Goal: Task Accomplishment & Management: Use online tool/utility

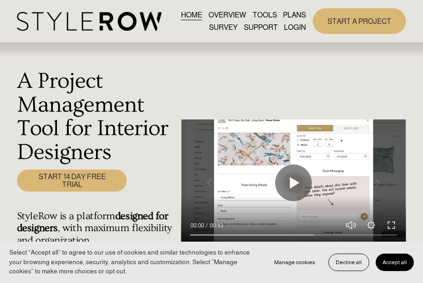
click at [296, 27] on link "LOGIN" at bounding box center [295, 27] width 22 height 12
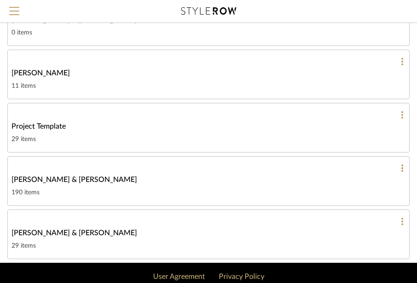
scroll to position [459, 0]
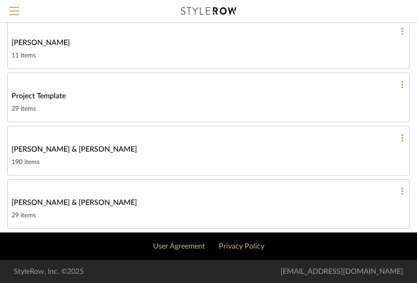
click at [50, 143] on link "[PERSON_NAME] & [PERSON_NAME] 190 items" at bounding box center [208, 151] width 402 height 50
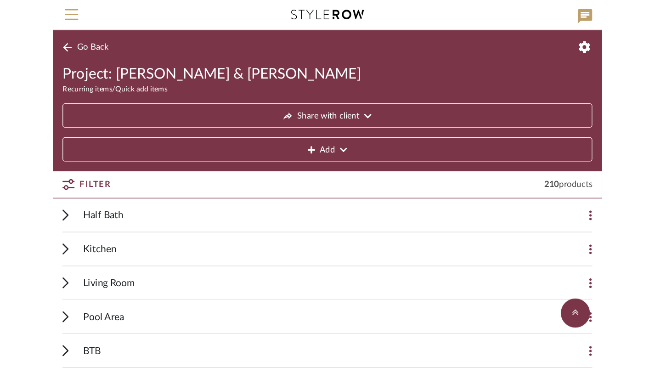
scroll to position [139, 0]
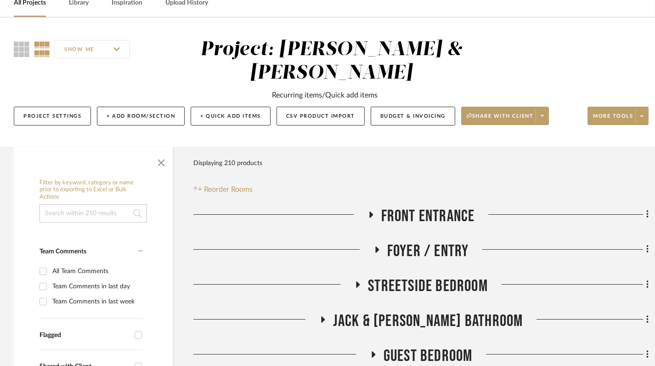
scroll to position [89, 0]
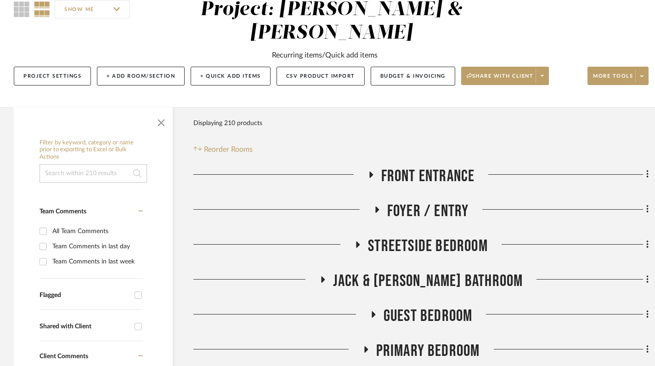
click at [370, 176] on icon at bounding box center [371, 174] width 4 height 6
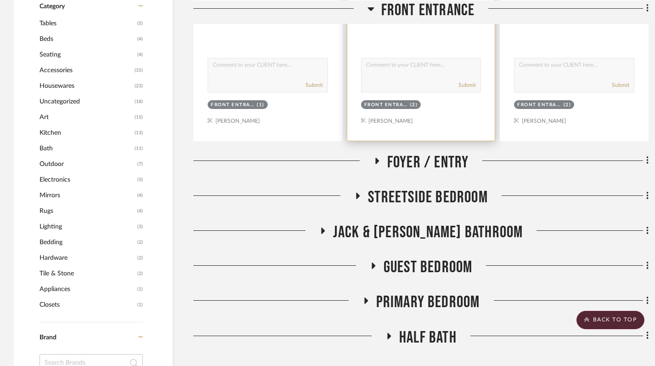
scroll to position [561, 0]
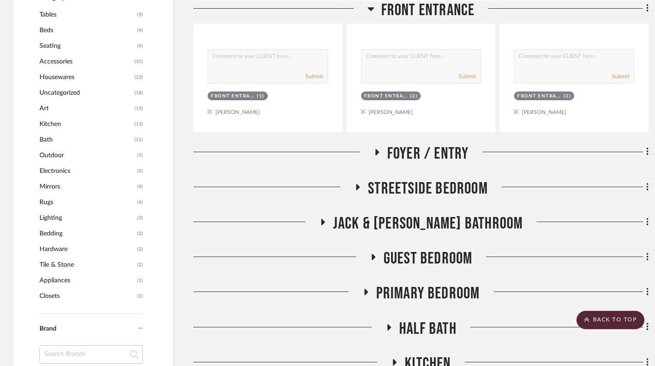
click at [374, 152] on icon at bounding box center [376, 151] width 11 height 7
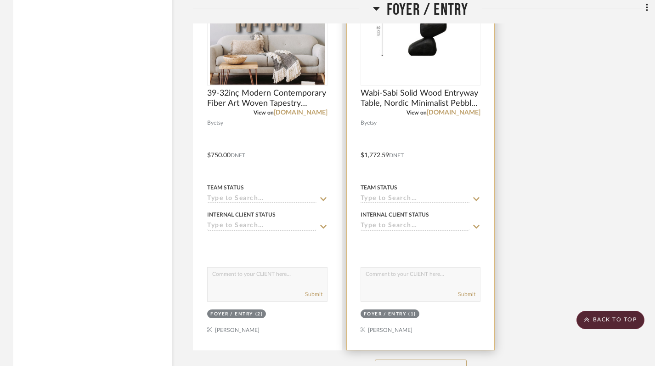
scroll to position [1651, 0]
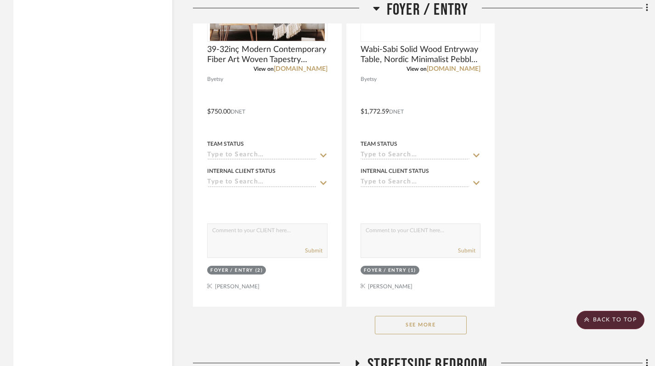
click at [422, 328] on button "See More" at bounding box center [421, 325] width 92 height 18
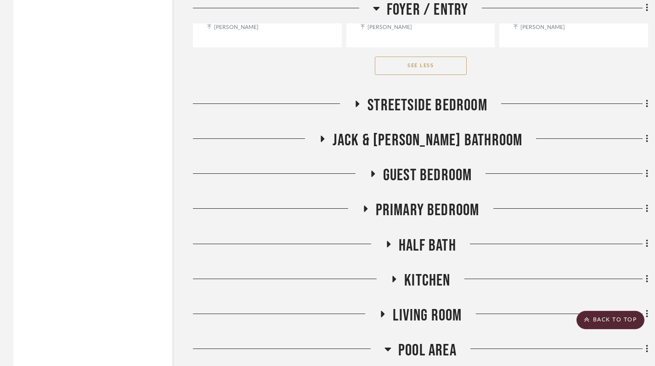
scroll to position [2309, 0]
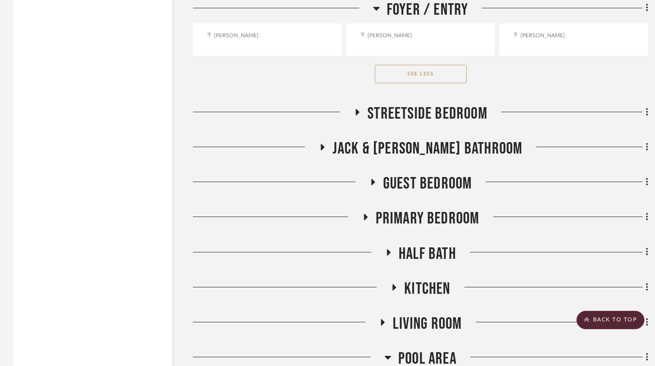
click at [357, 112] on icon at bounding box center [358, 112] width 4 height 6
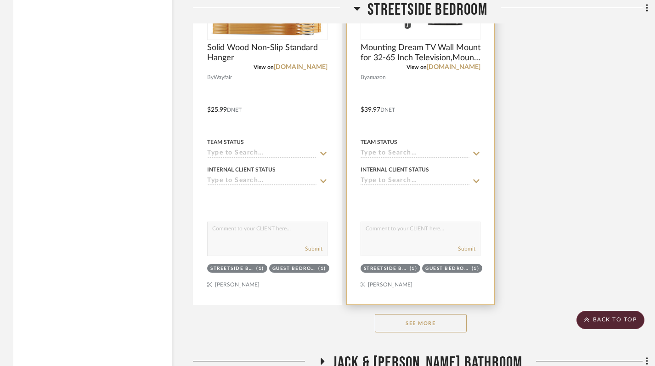
scroll to position [3477, 0]
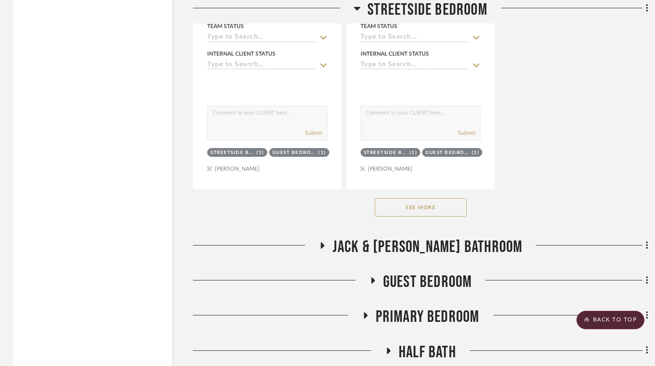
click at [422, 215] on button "See More" at bounding box center [421, 207] width 92 height 18
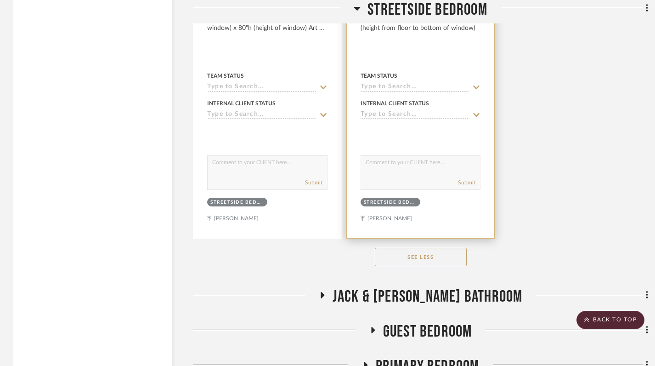
scroll to position [5064, 0]
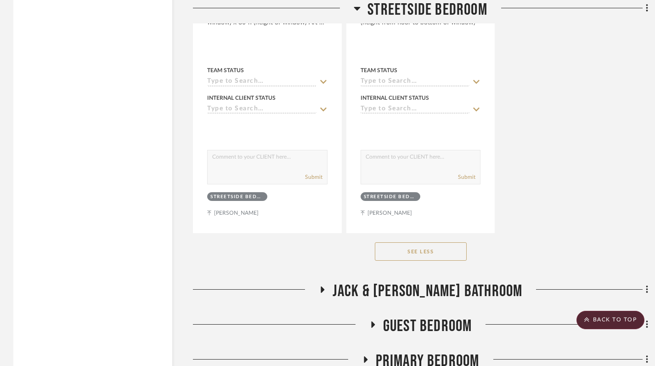
click at [328, 291] on icon at bounding box center [322, 289] width 11 height 7
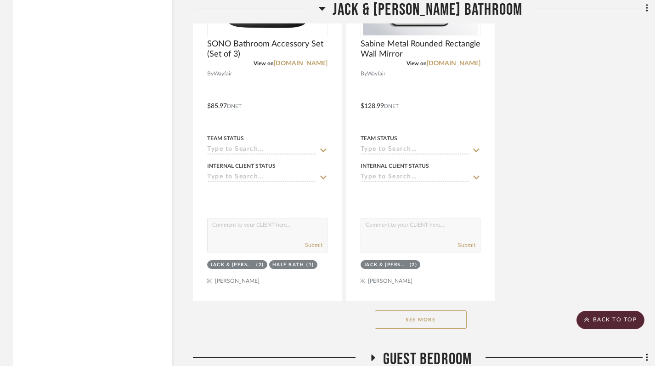
scroll to position [6299, 0]
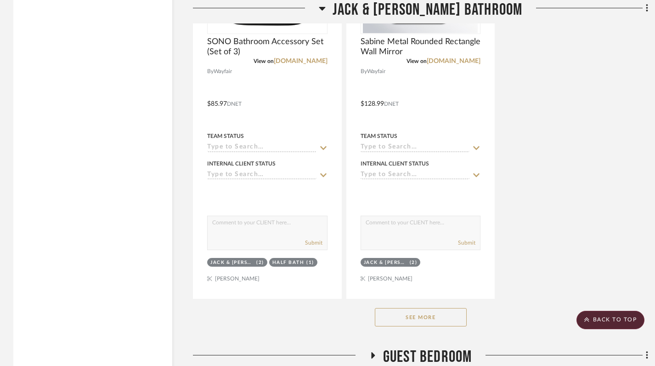
click at [428, 309] on button "See More" at bounding box center [421, 317] width 92 height 18
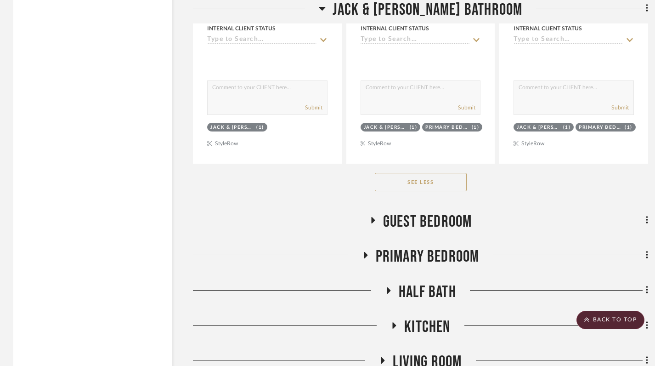
scroll to position [7272, 0]
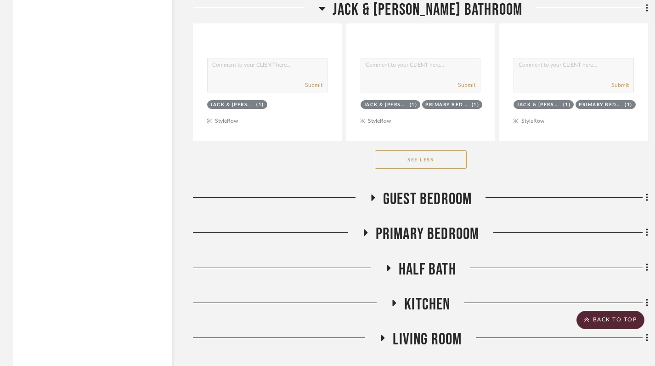
click at [370, 200] on icon at bounding box center [372, 197] width 11 height 7
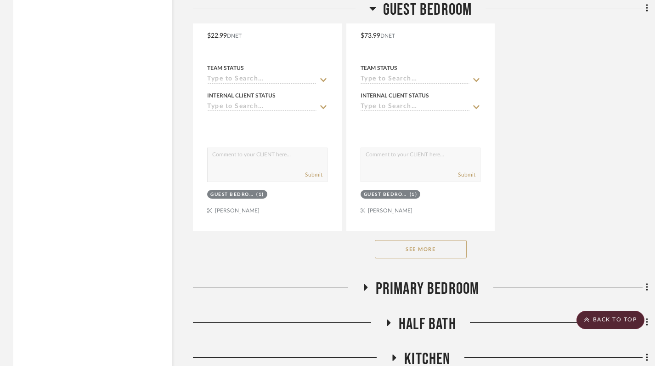
scroll to position [8500, 0]
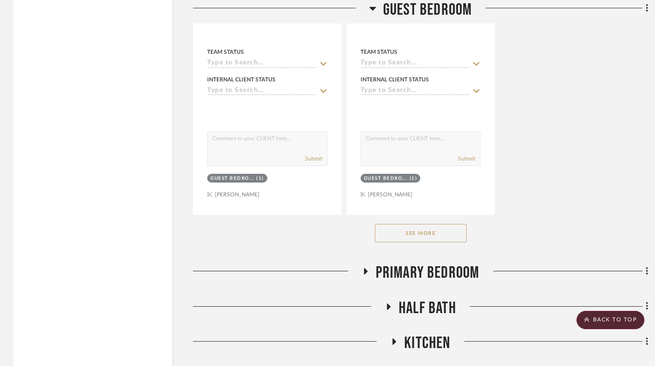
click at [425, 231] on button "See More" at bounding box center [421, 233] width 92 height 18
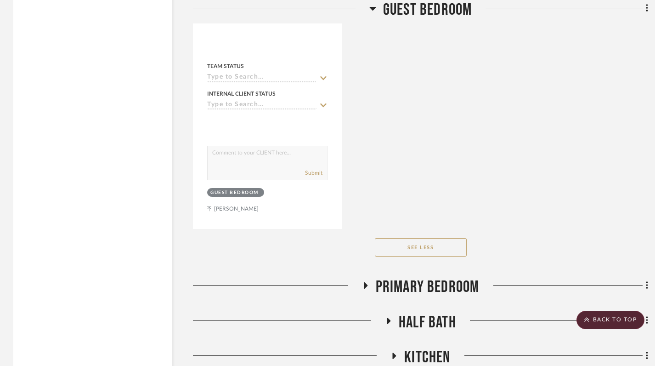
scroll to position [10118, 0]
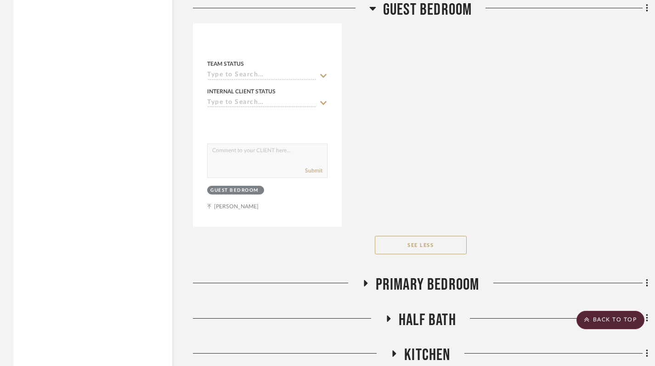
click at [363, 278] on h3 "Primary Bedroom" at bounding box center [421, 285] width 118 height 20
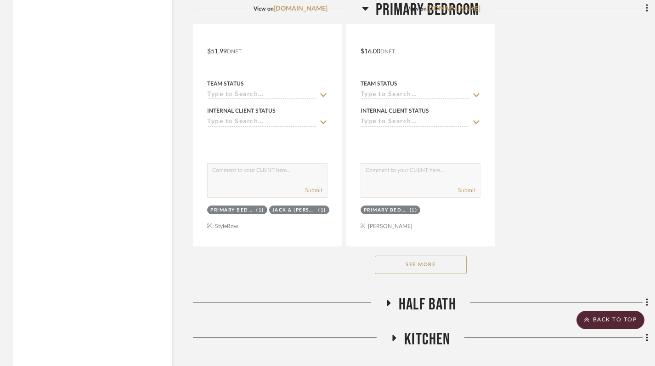
scroll to position [11415, 0]
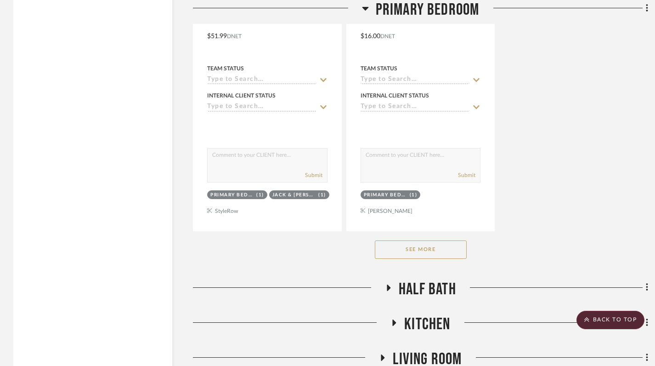
click at [426, 257] on button "See More" at bounding box center [421, 249] width 92 height 18
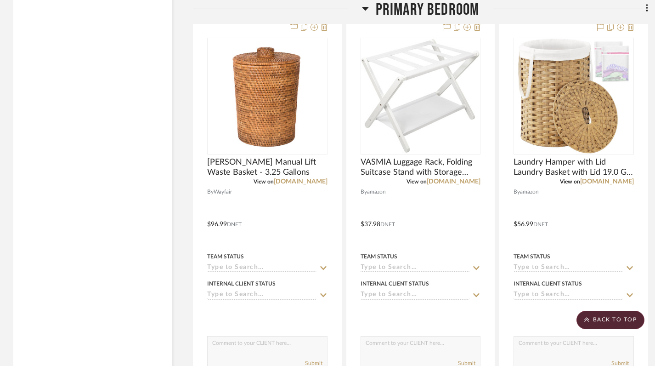
scroll to position [11637, 0]
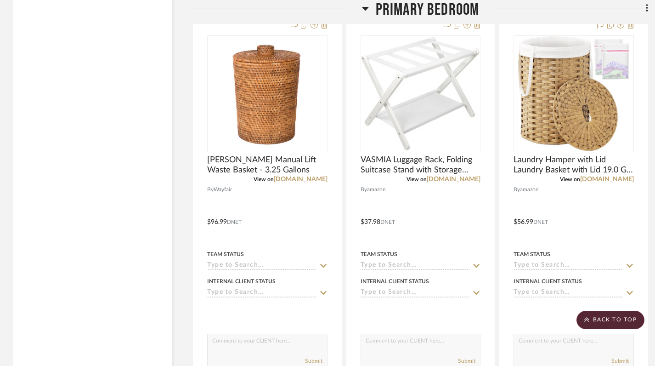
click at [365, 9] on icon at bounding box center [365, 9] width 6 height 4
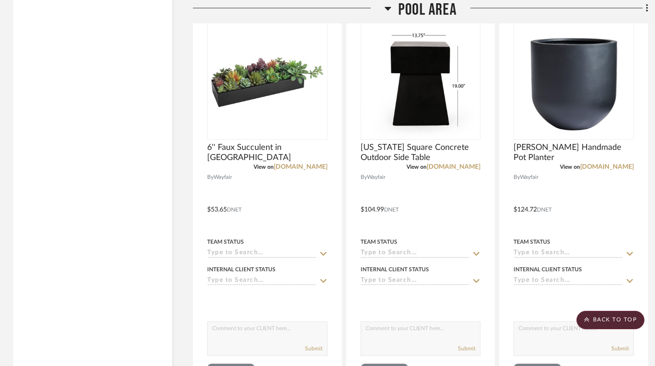
scroll to position [10372, 0]
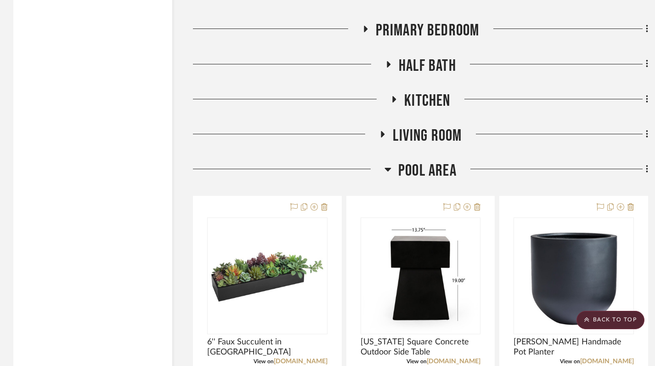
click at [391, 161] on h3 "Pool Area" at bounding box center [421, 171] width 72 height 20
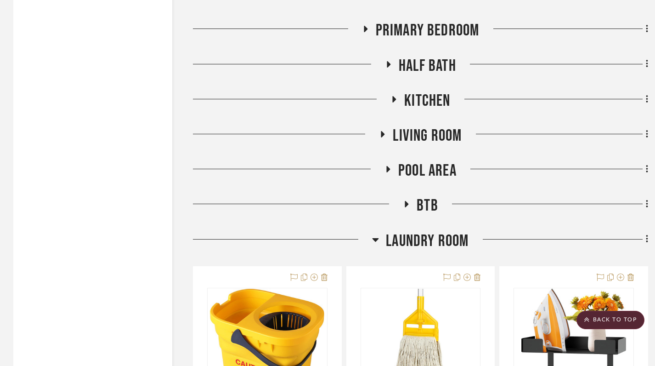
click at [380, 239] on h3 "Laundry Room" at bounding box center [420, 241] width 96 height 20
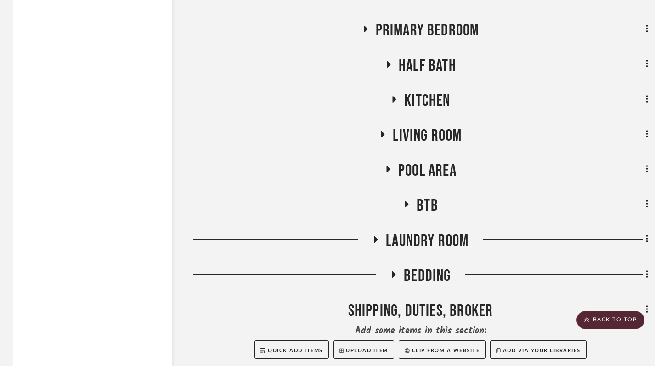
click at [387, 68] on icon at bounding box center [388, 64] width 11 height 7
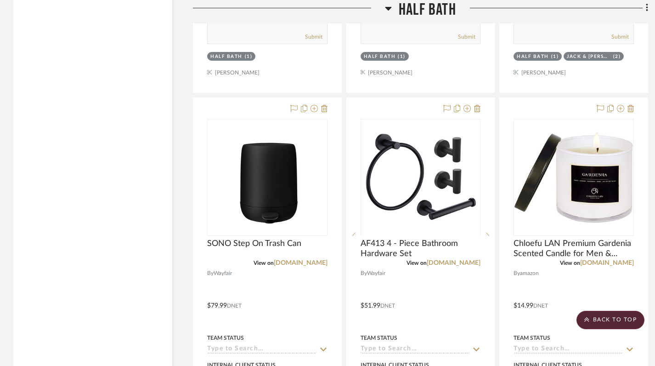
scroll to position [10796, 0]
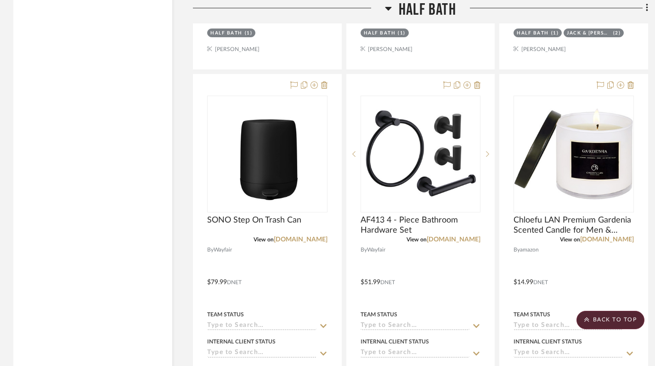
click at [388, 7] on icon at bounding box center [389, 9] width 6 height 4
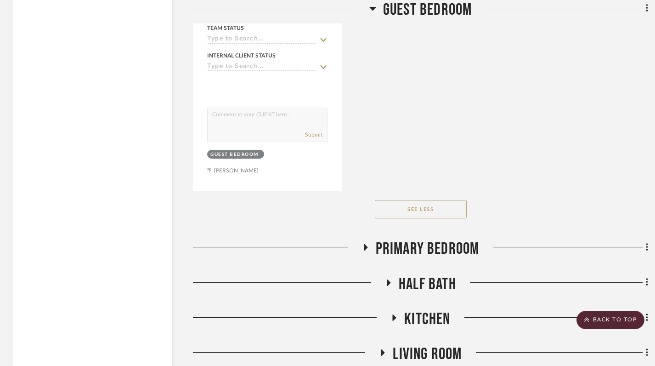
scroll to position [10157, 0]
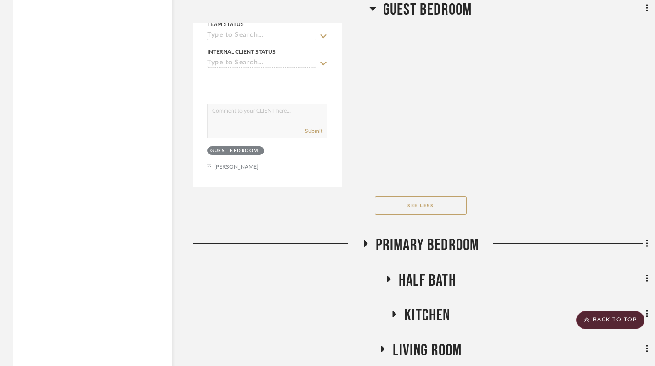
click at [361, 242] on icon at bounding box center [365, 243] width 11 height 7
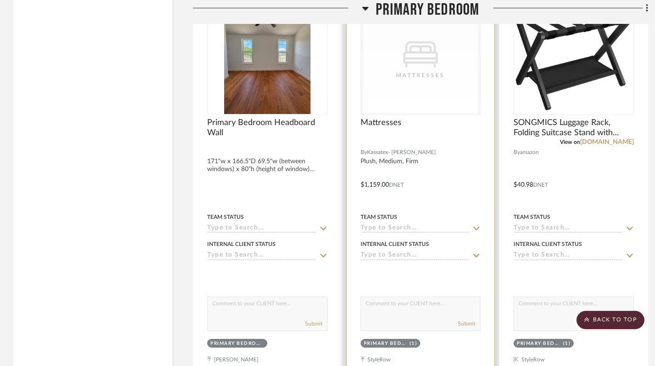
scroll to position [15343, 0]
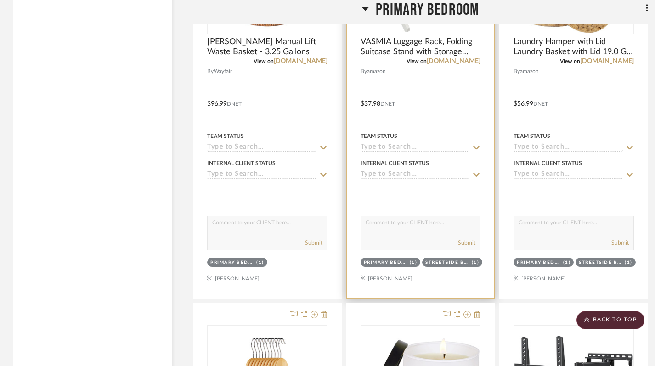
click at [449, 273] on div at bounding box center [421, 97] width 148 height 402
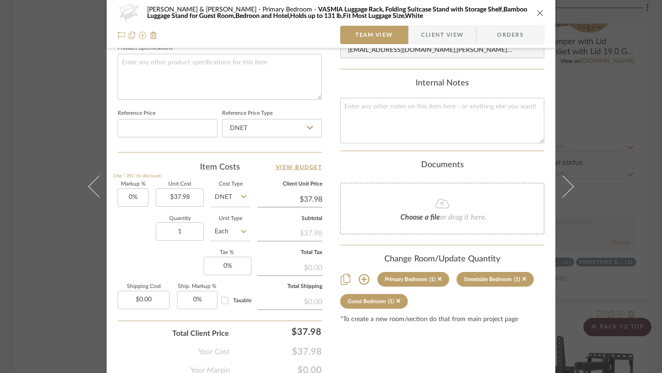
scroll to position [456, 0]
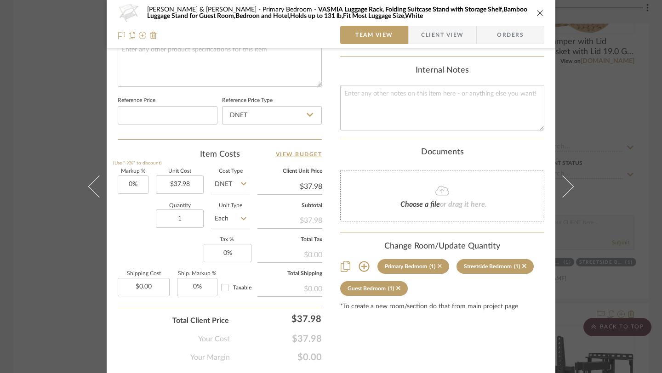
click at [438, 264] on icon at bounding box center [439, 266] width 4 height 4
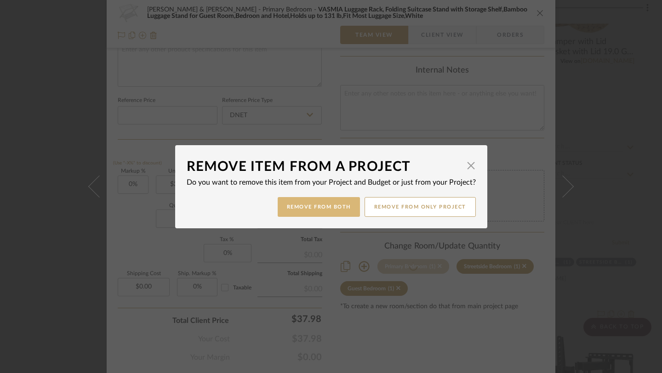
click at [329, 204] on button "Remove from Both" at bounding box center [319, 207] width 82 height 20
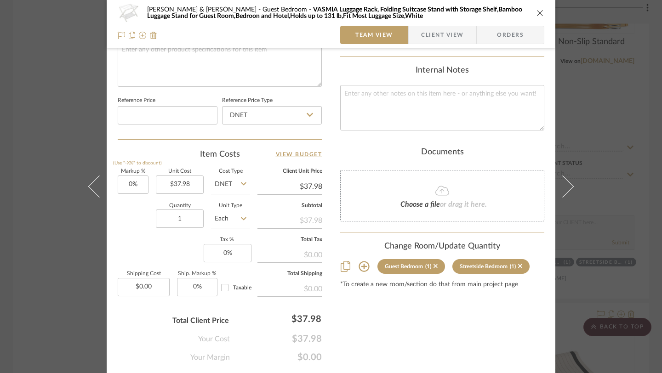
click at [539, 9] on icon "close" at bounding box center [539, 12] width 7 height 7
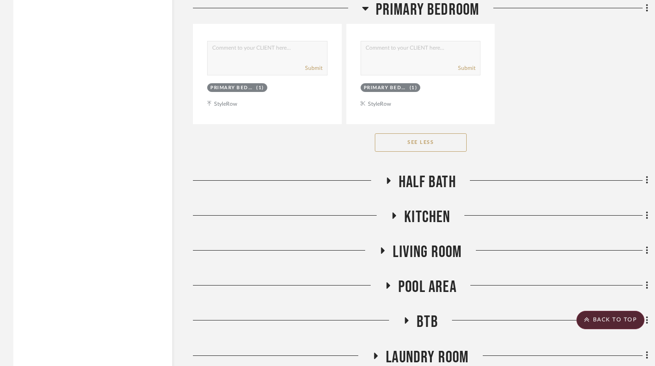
scroll to position [15626, 0]
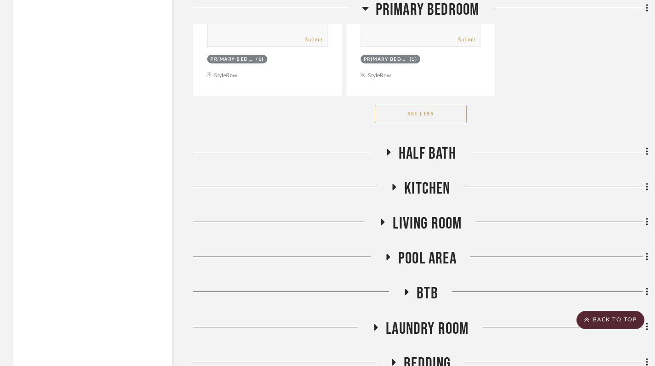
click at [383, 219] on icon at bounding box center [382, 222] width 11 height 7
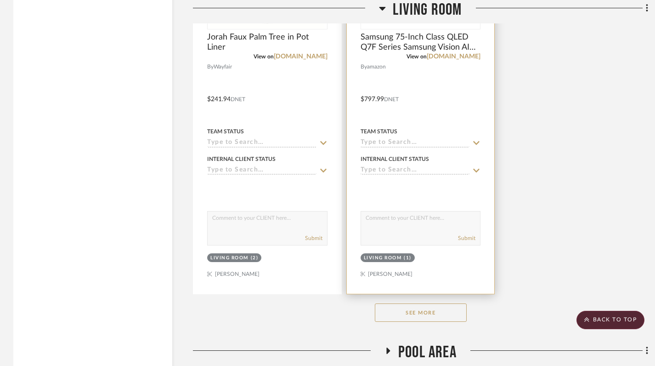
scroll to position [16801, 0]
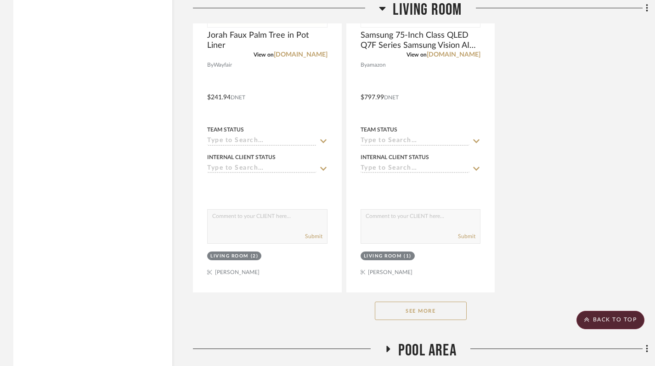
click at [407, 312] on button "See More" at bounding box center [421, 310] width 92 height 18
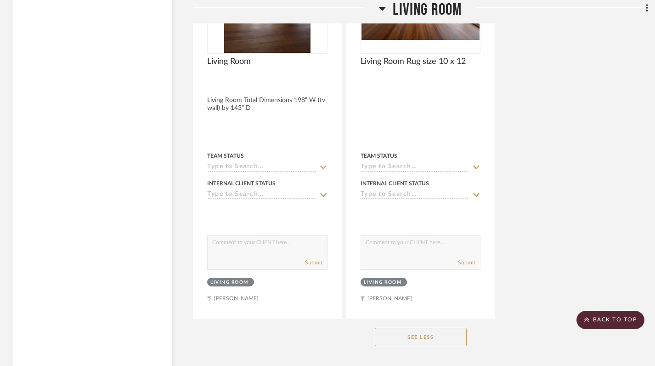
scroll to position [18407, 0]
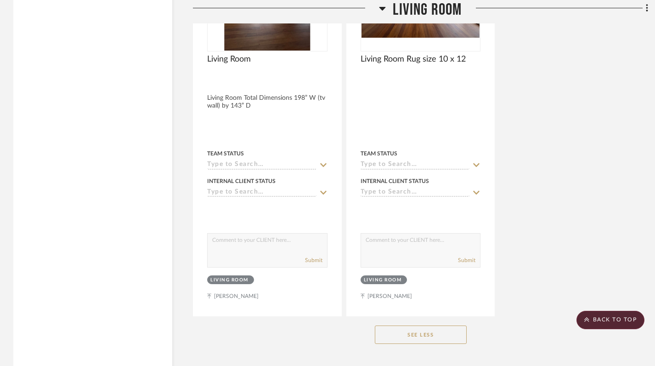
click at [380, 11] on icon at bounding box center [382, 8] width 7 height 11
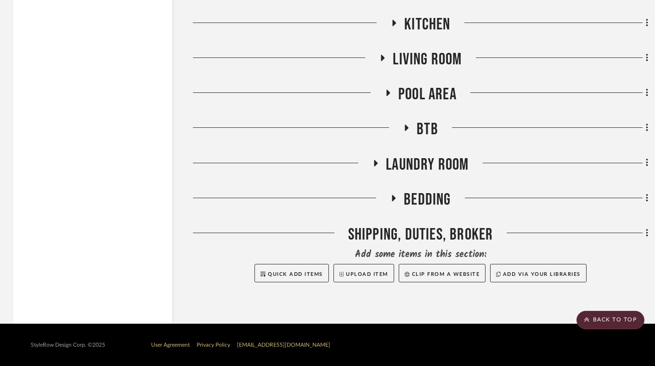
scroll to position [15790, 0]
click at [384, 91] on icon at bounding box center [388, 93] width 11 height 7
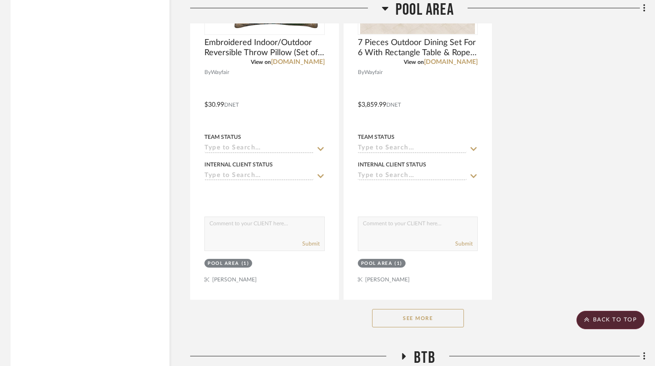
scroll to position [16960, 3]
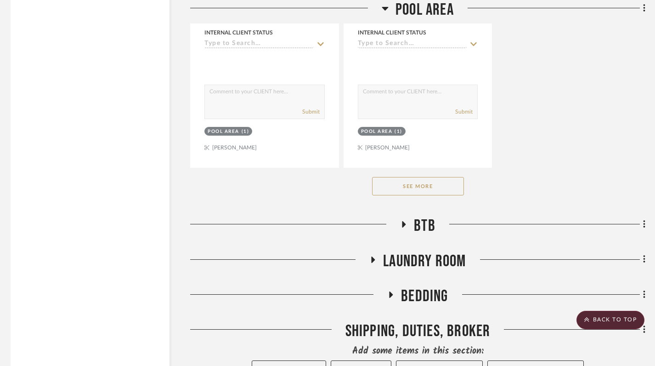
click at [414, 189] on button "See More" at bounding box center [418, 186] width 92 height 18
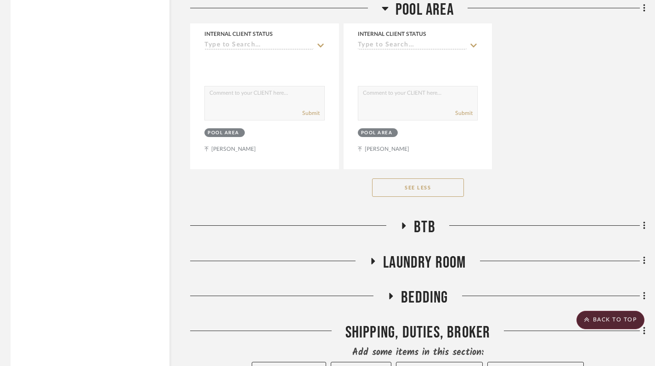
scroll to position [17396, 3]
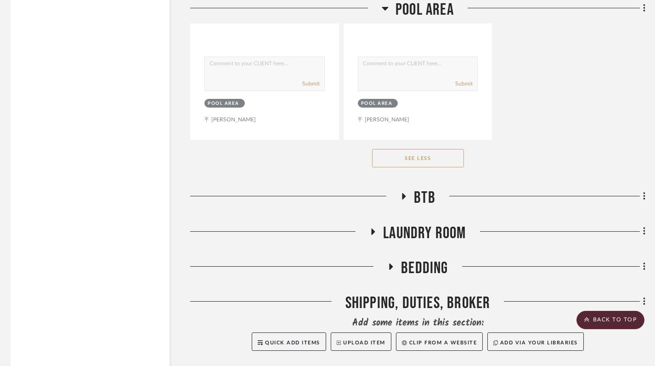
click at [402, 191] on h3 "BTB" at bounding box center [417, 198] width 35 height 20
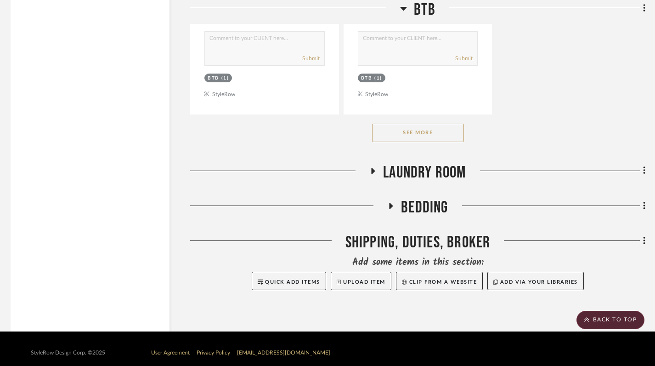
scroll to position [18730, 3]
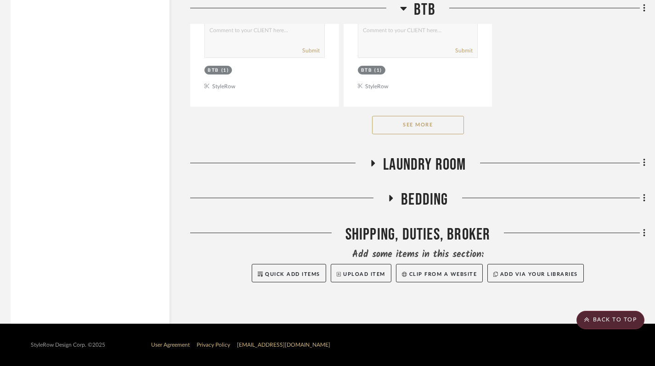
click at [393, 198] on icon at bounding box center [392, 198] width 4 height 6
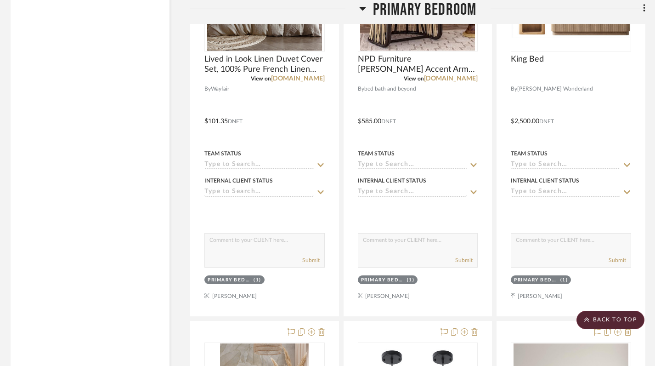
scroll to position [12311, 3]
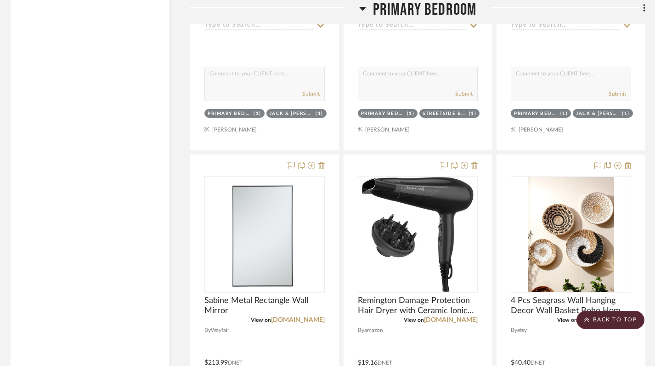
click at [363, 7] on icon at bounding box center [362, 9] width 6 height 4
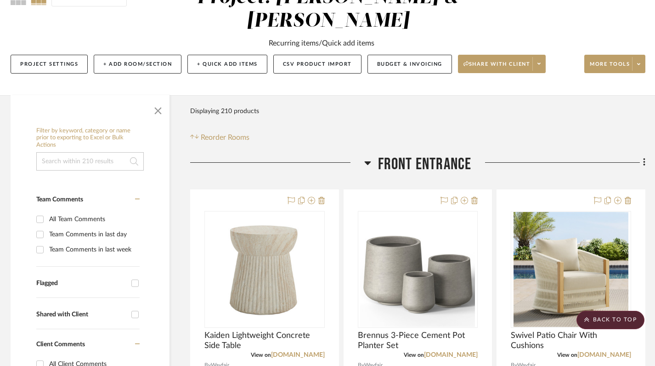
scroll to position [0, 3]
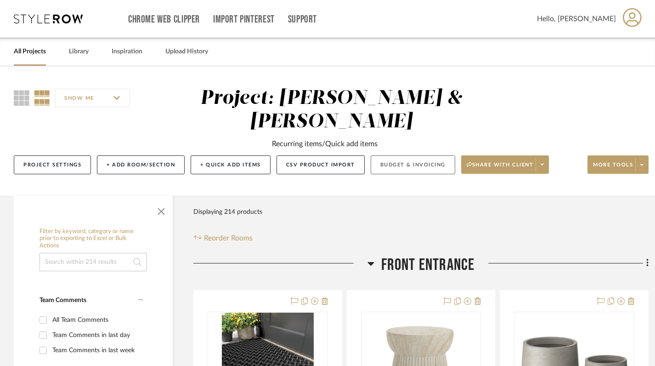
click at [428, 162] on button "Budget & Invoicing" at bounding box center [413, 164] width 85 height 19
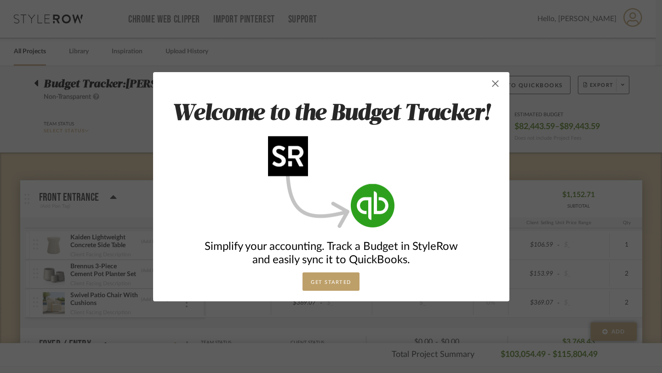
click at [491, 84] on span "button" at bounding box center [495, 83] width 18 height 18
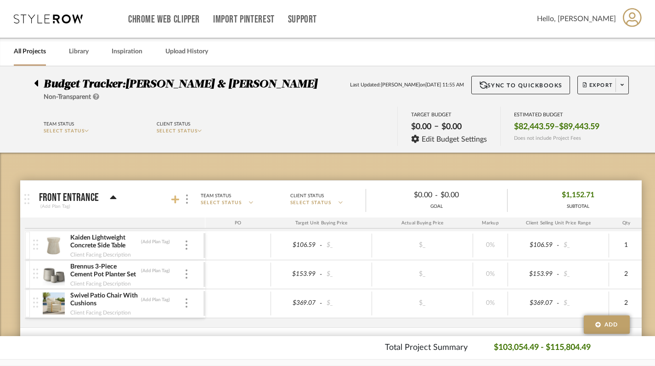
click at [176, 201] on icon at bounding box center [175, 199] width 8 height 9
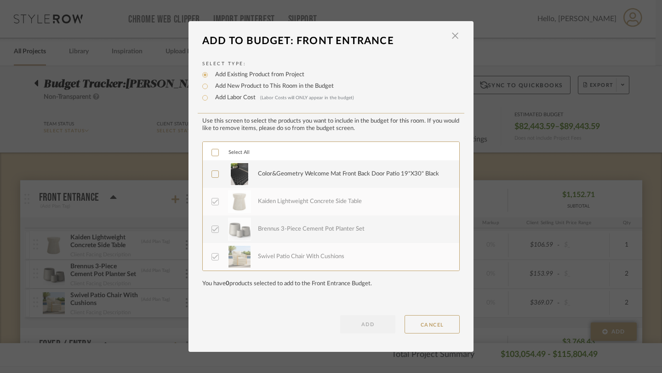
click at [213, 155] on icon at bounding box center [215, 152] width 6 height 6
click at [376, 324] on button "ADD" at bounding box center [367, 324] width 55 height 18
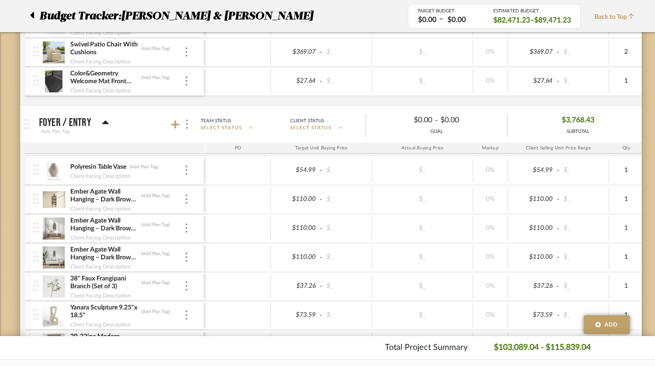
scroll to position [279, 0]
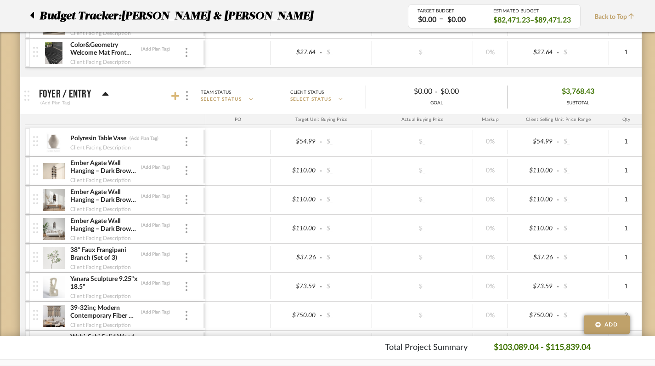
click at [176, 94] on icon at bounding box center [175, 95] width 8 height 9
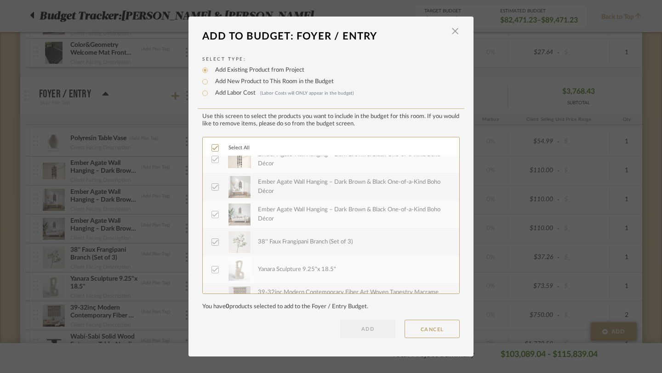
scroll to position [83, 0]
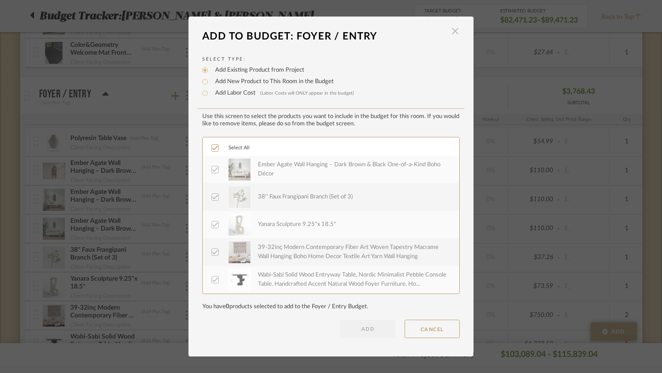
click at [451, 33] on span "button" at bounding box center [455, 31] width 18 height 18
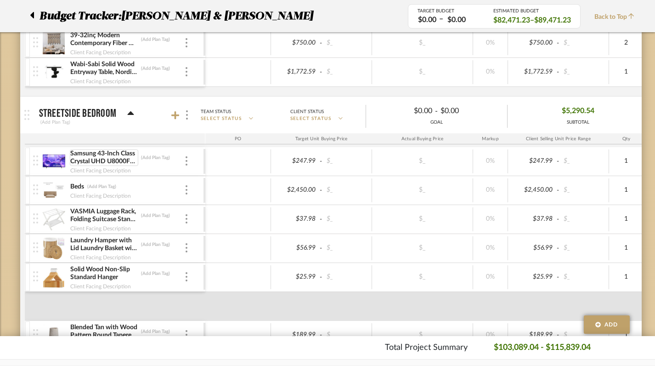
scroll to position [587, 0]
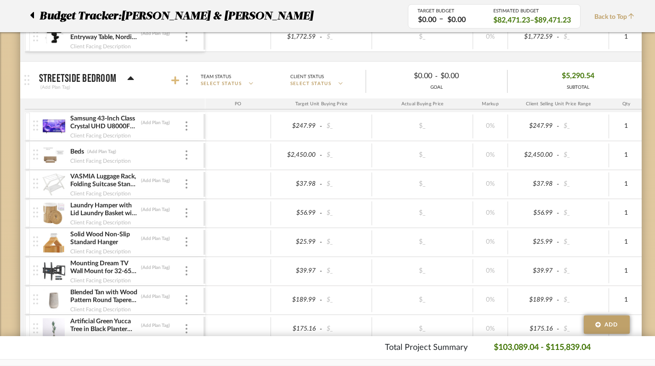
click at [177, 78] on icon at bounding box center [175, 80] width 8 height 9
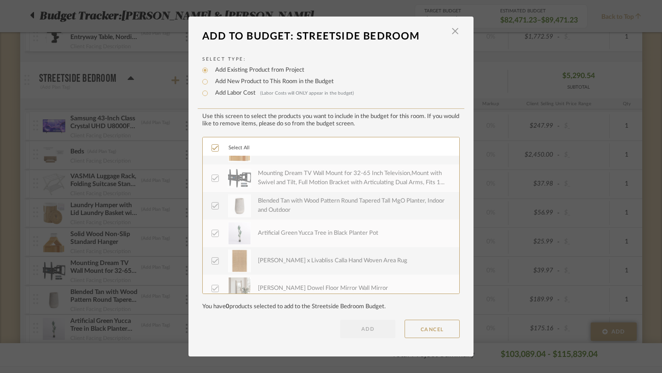
scroll to position [0, 0]
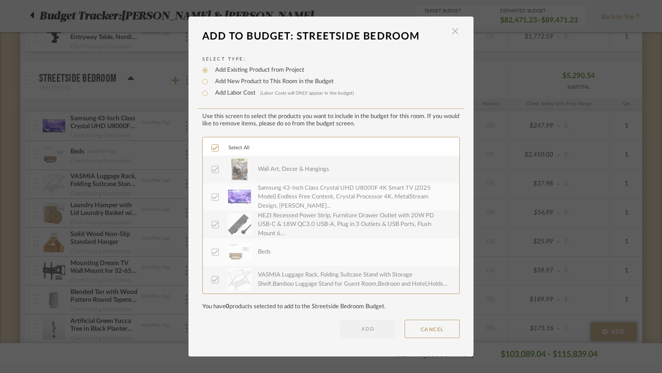
click at [450, 32] on span "button" at bounding box center [455, 31] width 18 height 18
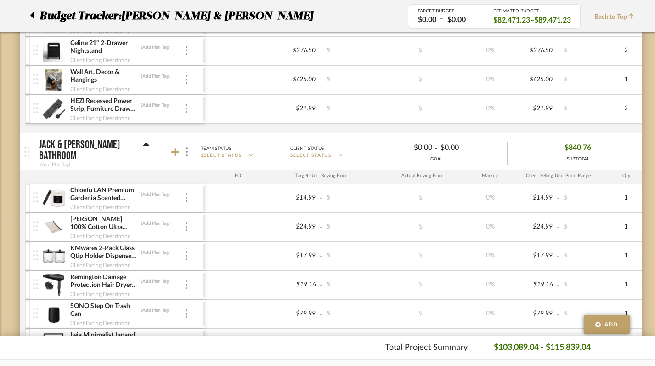
scroll to position [1038, 0]
click at [177, 153] on icon at bounding box center [175, 152] width 8 height 8
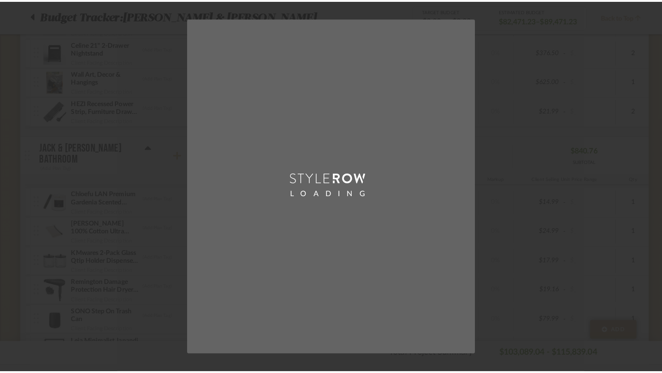
scroll to position [0, 0]
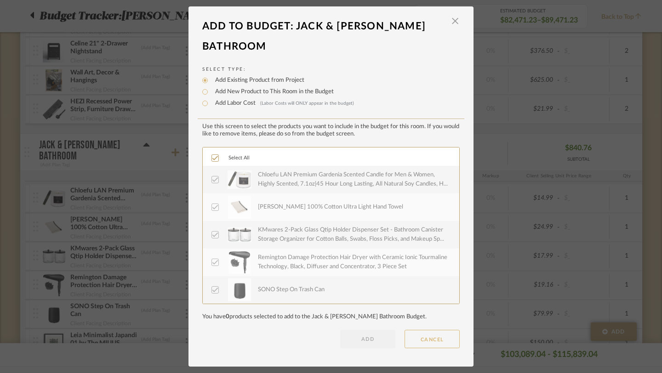
click at [431, 330] on button "CANCEL" at bounding box center [431, 339] width 55 height 18
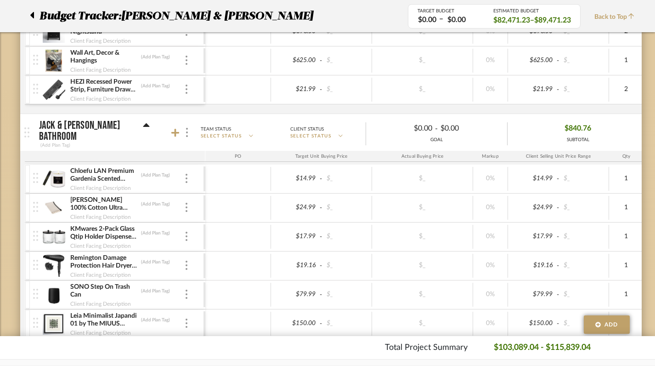
scroll to position [1062, 0]
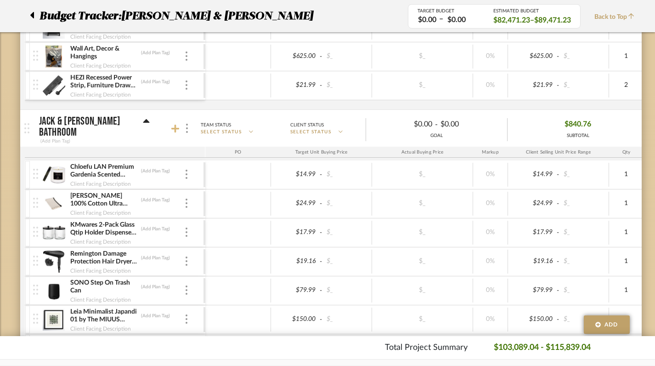
click at [175, 125] on icon at bounding box center [175, 129] width 8 height 8
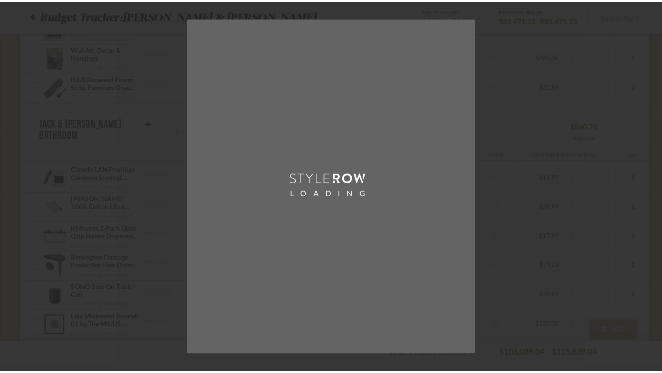
scroll to position [0, 0]
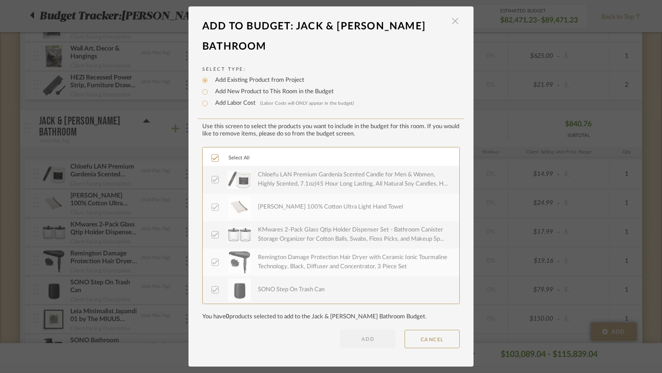
click at [452, 30] on span "button" at bounding box center [455, 21] width 18 height 18
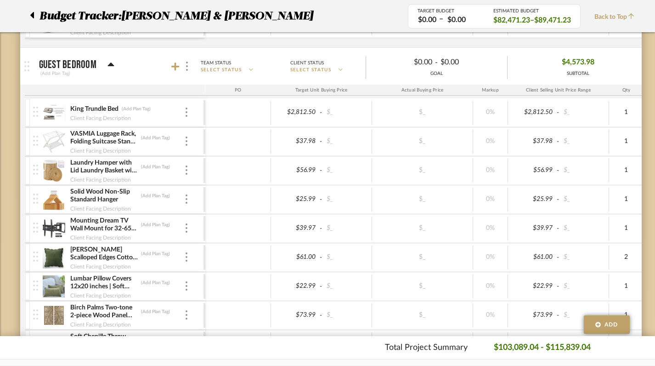
scroll to position [1538, 0]
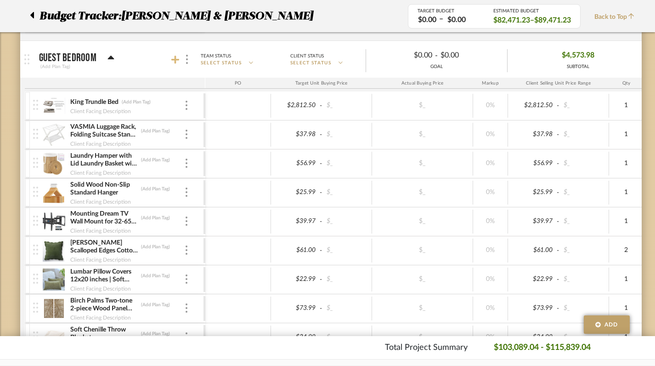
click at [176, 60] on icon at bounding box center [175, 60] width 8 height 8
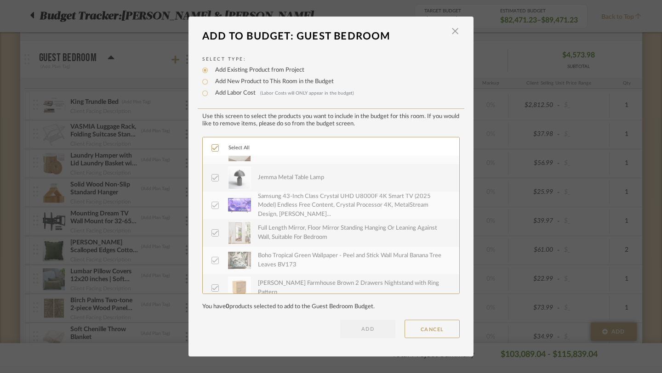
scroll to position [276, 0]
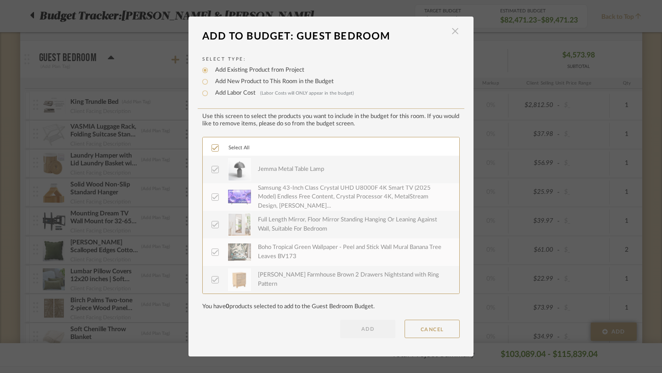
click at [453, 29] on span "button" at bounding box center [455, 31] width 18 height 18
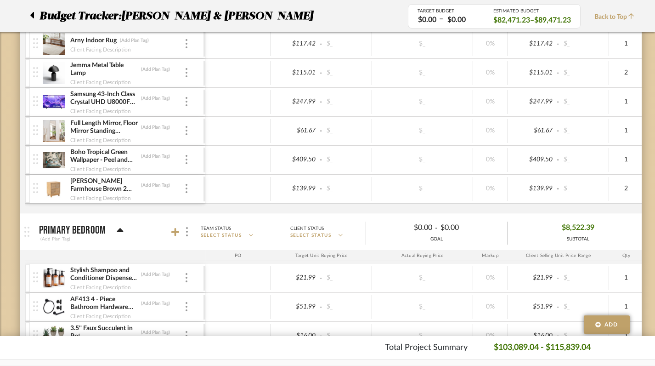
scroll to position [1951, 0]
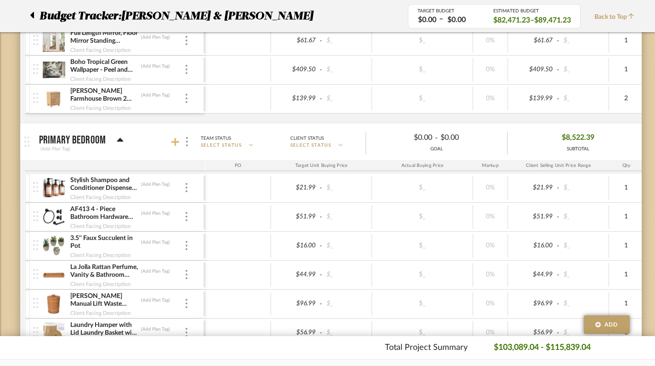
click at [177, 142] on icon at bounding box center [175, 142] width 8 height 8
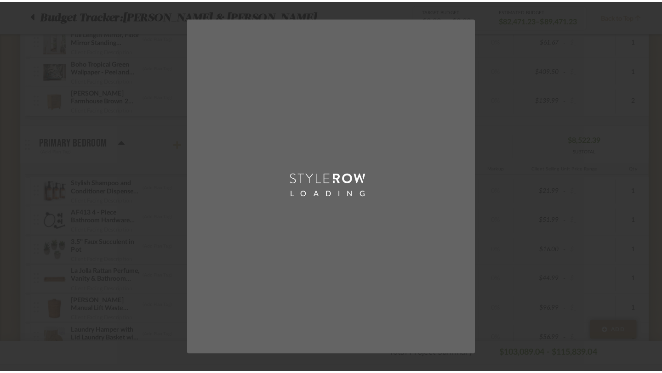
scroll to position [0, 0]
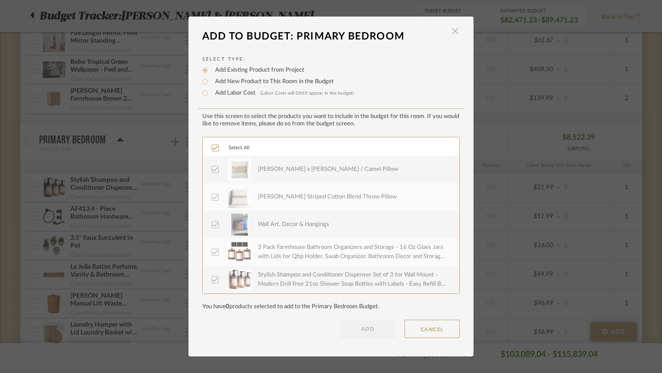
click at [452, 32] on span "button" at bounding box center [455, 31] width 18 height 18
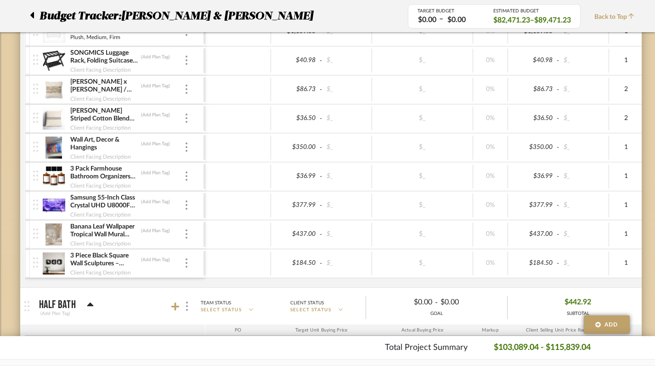
scroll to position [2874, 0]
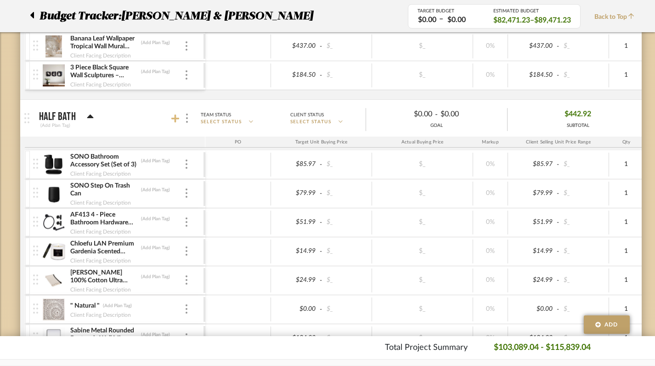
click at [173, 117] on icon at bounding box center [175, 118] width 8 height 9
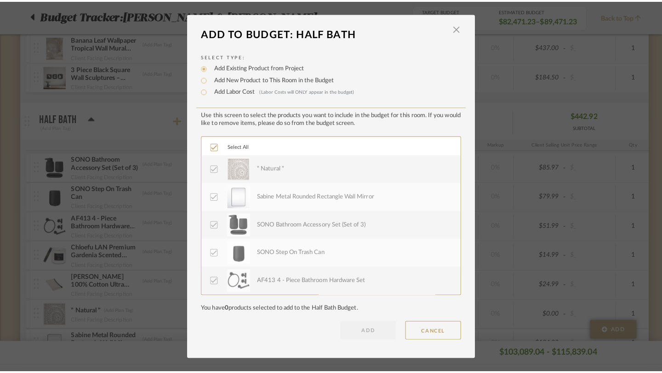
scroll to position [0, 0]
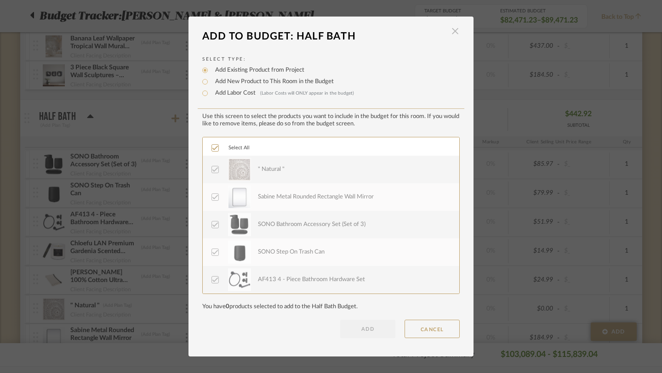
click at [454, 34] on span "button" at bounding box center [455, 31] width 18 height 18
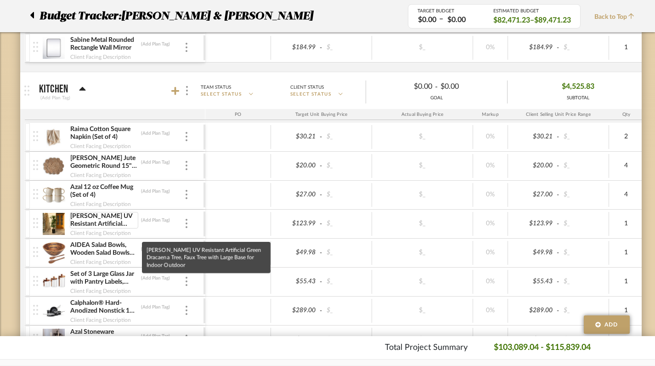
scroll to position [3176, 0]
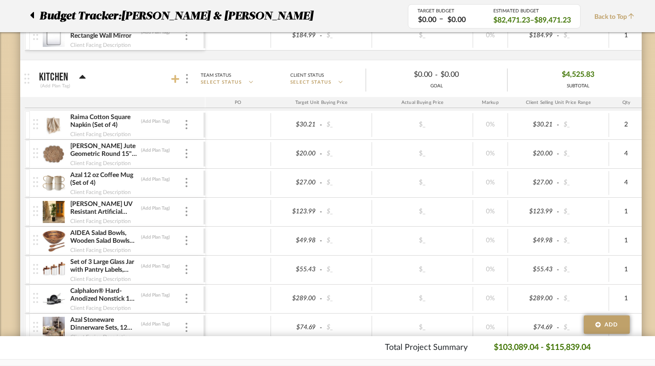
click at [176, 76] on icon at bounding box center [175, 78] width 8 height 9
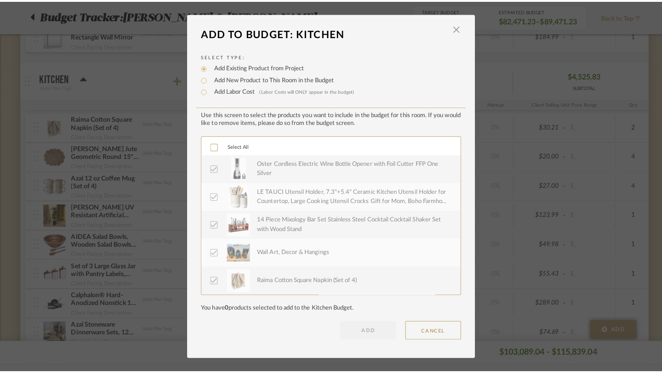
scroll to position [0, 0]
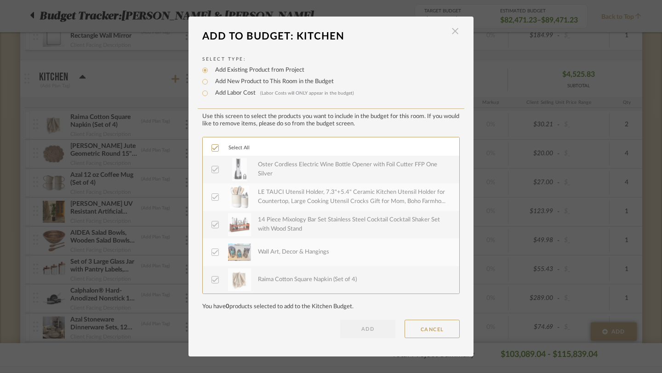
click at [454, 31] on span "button" at bounding box center [455, 31] width 18 height 18
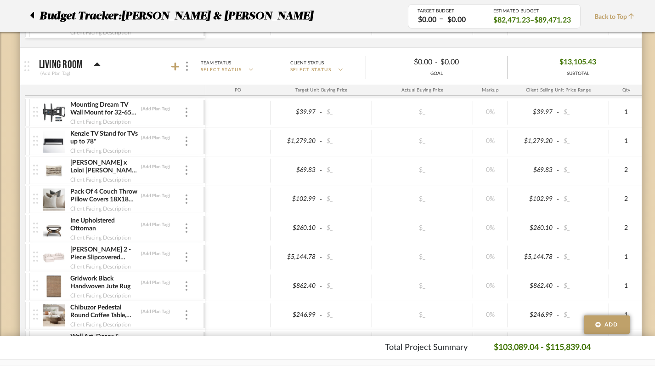
scroll to position [4387, 0]
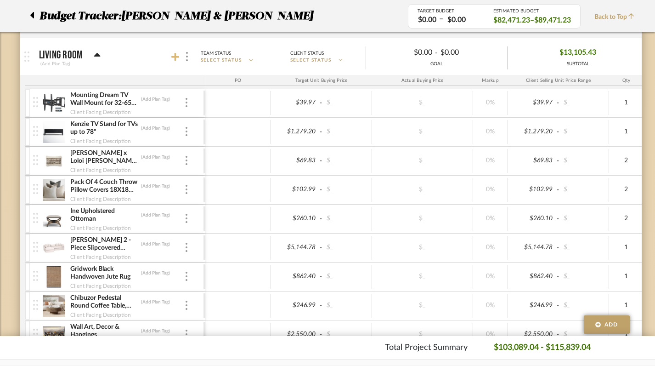
click at [178, 57] on icon at bounding box center [175, 56] width 8 height 9
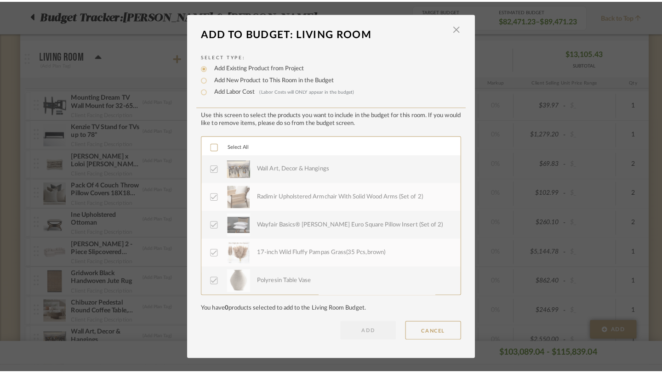
scroll to position [0, 0]
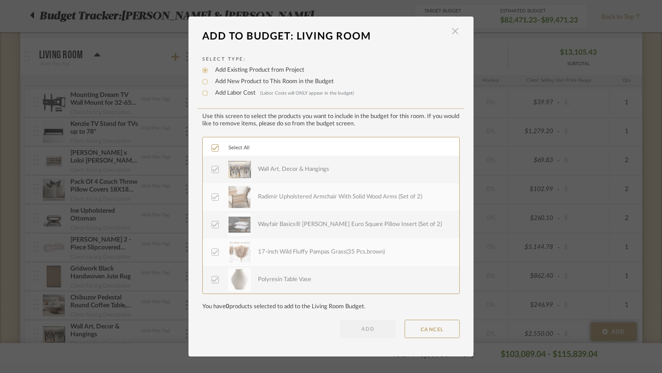
click at [451, 33] on span "button" at bounding box center [455, 31] width 18 height 18
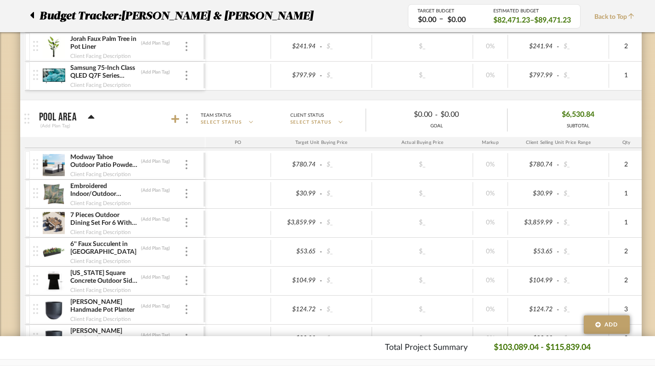
scroll to position [4899, 0]
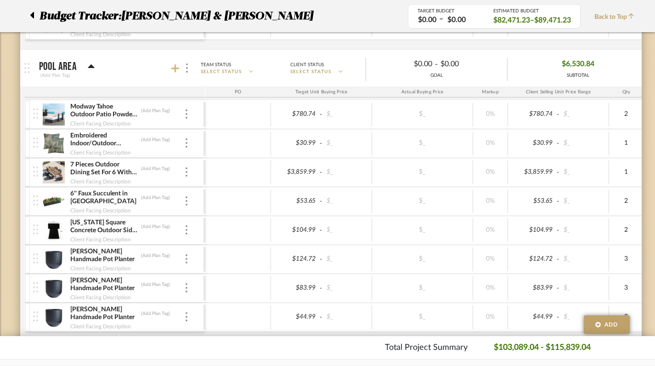
click at [177, 70] on icon at bounding box center [175, 68] width 8 height 9
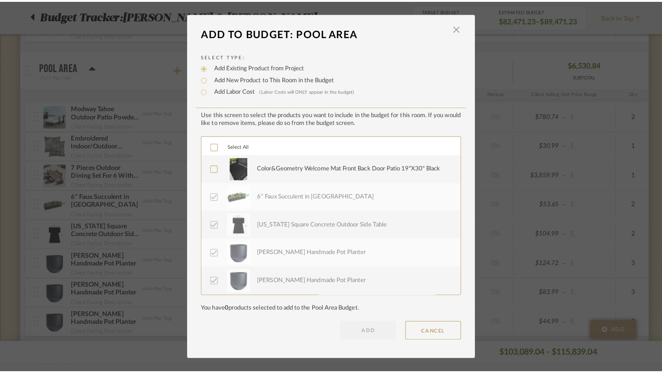
scroll to position [0, 0]
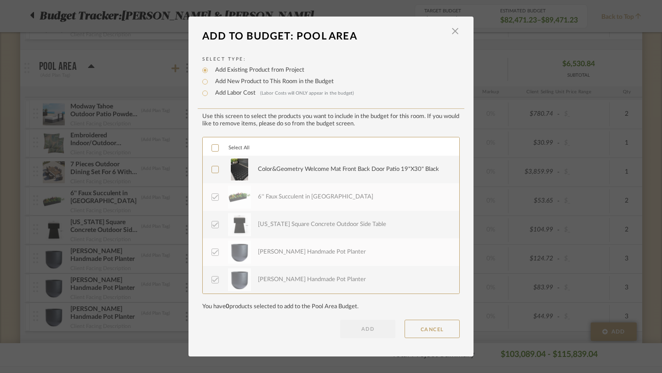
click at [212, 148] on icon at bounding box center [215, 148] width 6 height 6
click at [369, 329] on button "ADD" at bounding box center [367, 329] width 55 height 18
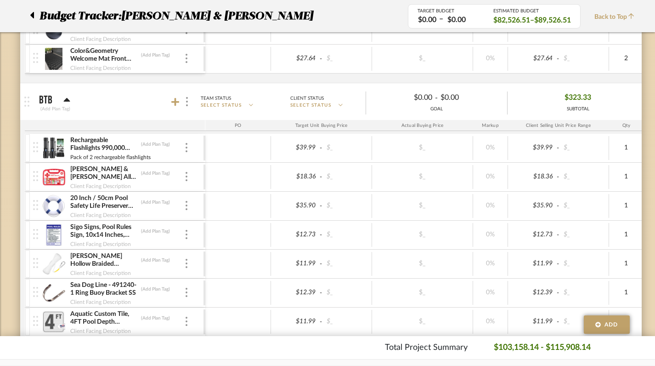
scroll to position [5150, 1]
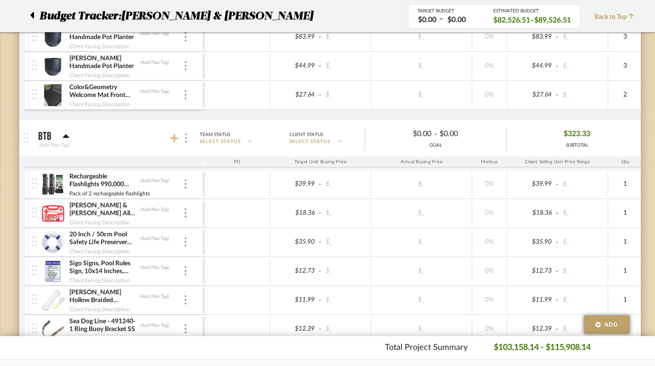
click at [172, 136] on icon at bounding box center [174, 138] width 8 height 9
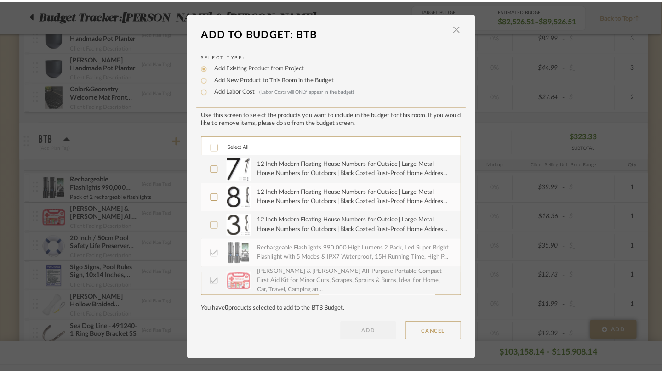
scroll to position [0, 0]
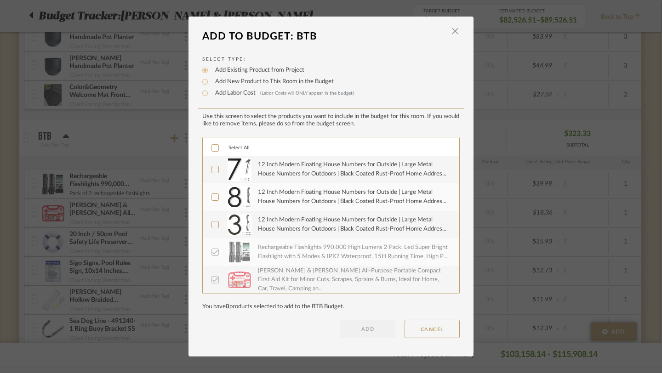
click at [213, 147] on icon at bounding box center [215, 148] width 6 height 5
click at [360, 329] on button "ADD" at bounding box center [367, 329] width 55 height 18
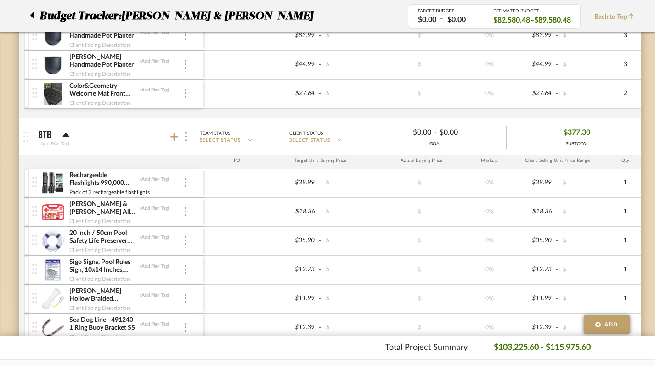
scroll to position [5144, 1]
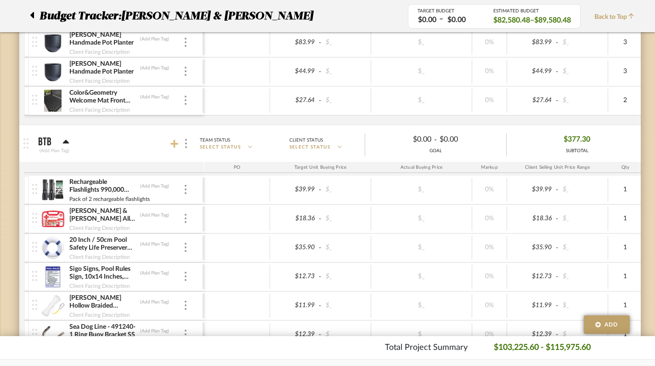
click at [175, 142] on icon at bounding box center [174, 143] width 8 height 9
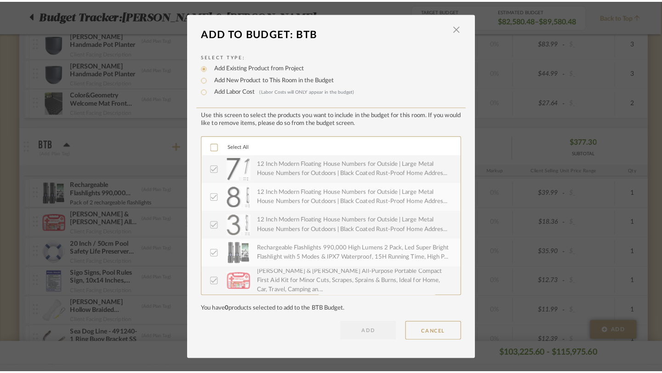
scroll to position [0, 0]
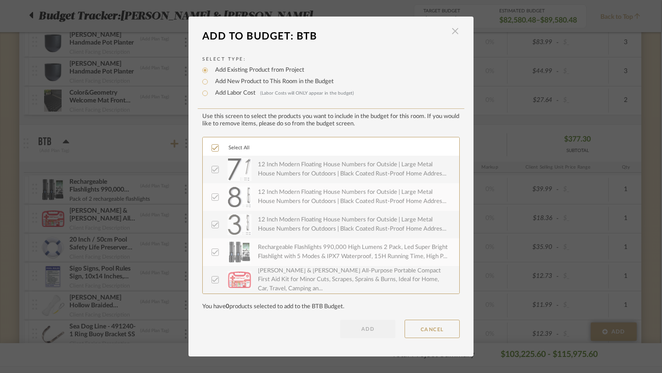
click at [453, 34] on span "button" at bounding box center [455, 31] width 18 height 18
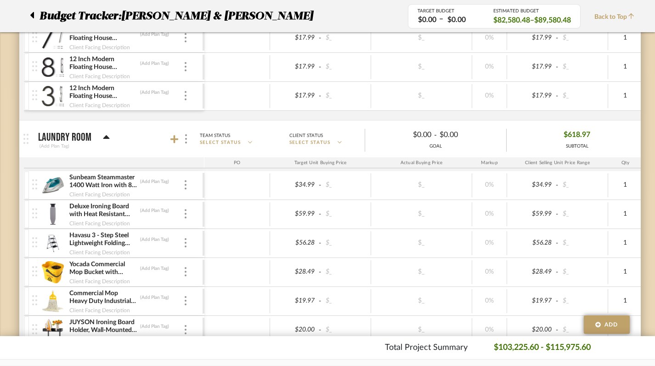
scroll to position [5562, 1]
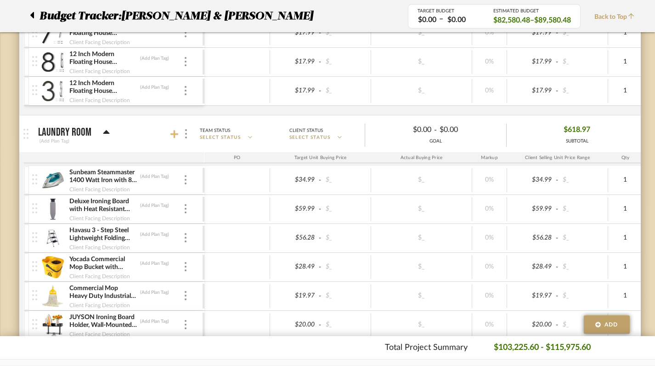
click at [176, 132] on icon at bounding box center [174, 134] width 8 height 9
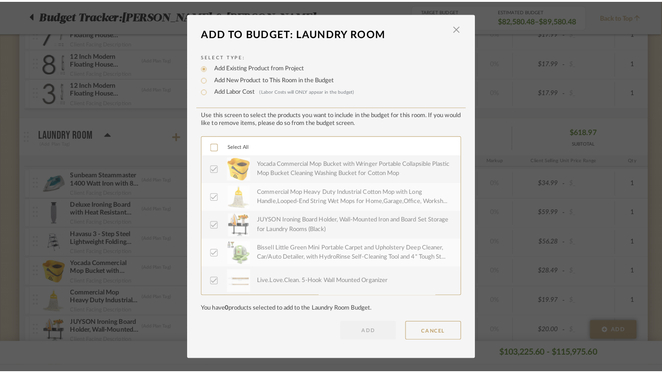
scroll to position [0, 0]
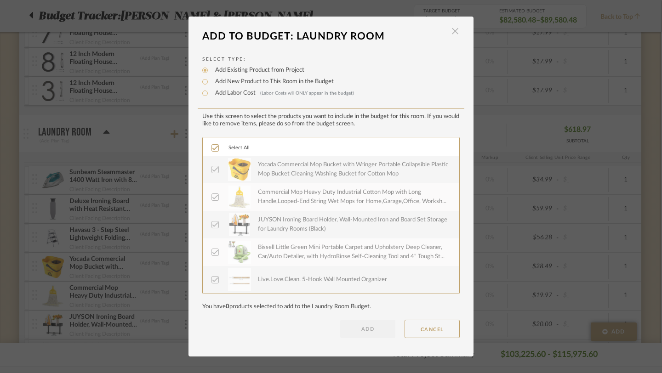
click at [452, 34] on span "button" at bounding box center [455, 31] width 18 height 18
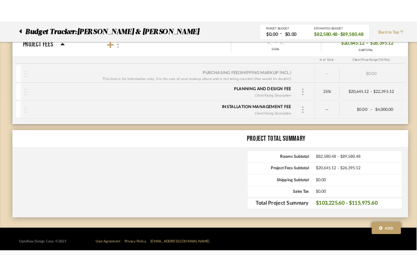
scroll to position [6424, 1]
